Goal: Information Seeking & Learning: Learn about a topic

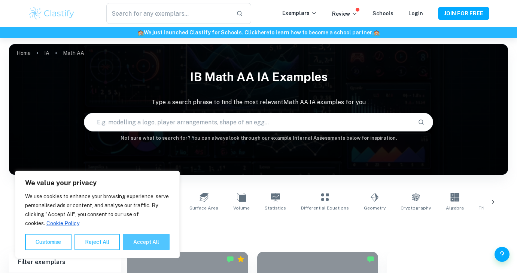
click at [147, 240] on button "Accept All" at bounding box center [146, 242] width 47 height 16
checkbox input "true"
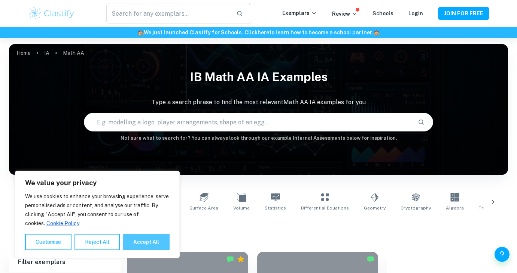
checkbox input "true"
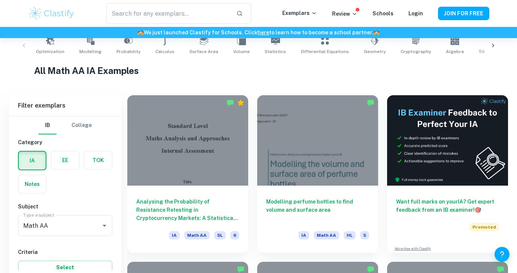
scroll to position [180, 0]
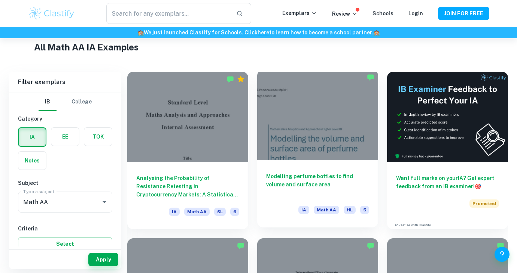
click at [279, 148] on div at bounding box center [317, 115] width 121 height 91
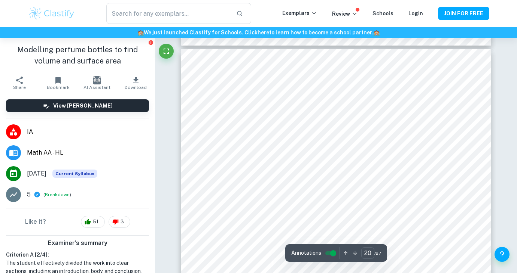
scroll to position [8601, 0]
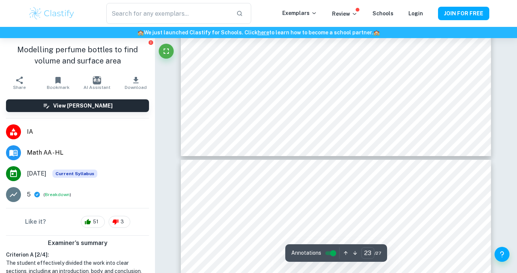
type input "22"
